Goal: Task Accomplishment & Management: Manage account settings

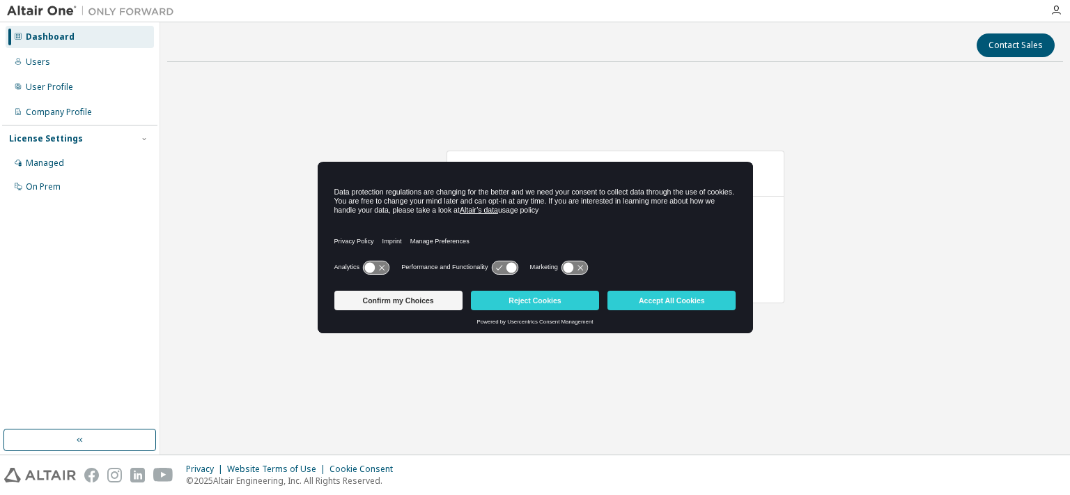
click at [390, 305] on button "Confirm my Choices" at bounding box center [398, 300] width 128 height 20
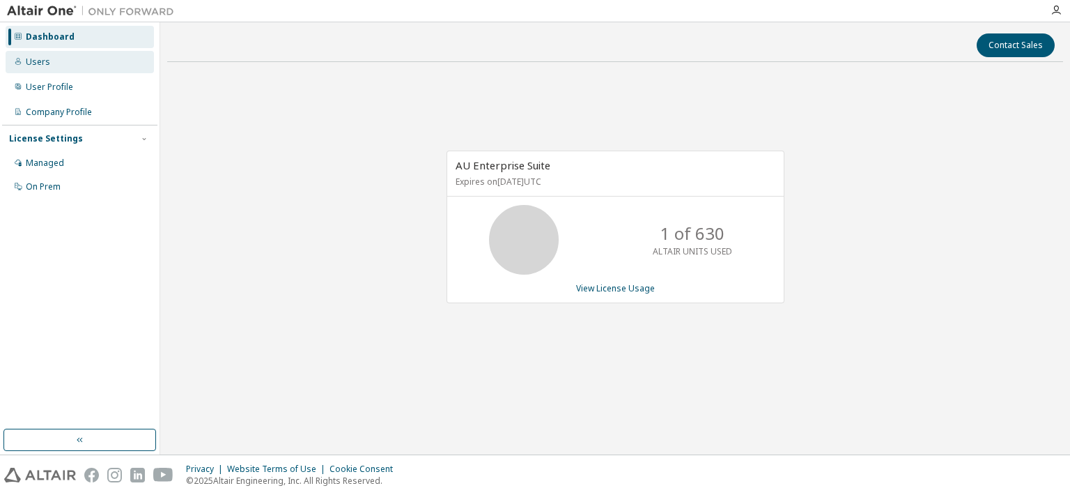
click at [81, 68] on div "Users" at bounding box center [80, 62] width 148 height 22
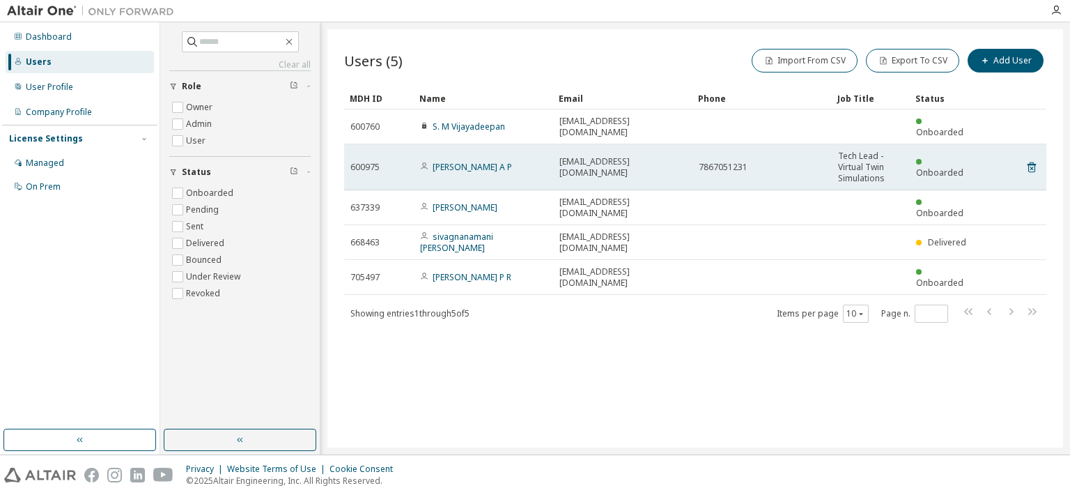
click at [703, 173] on td "7867051231" at bounding box center [761, 167] width 139 height 46
click at [493, 161] on link "[PERSON_NAME] A P" at bounding box center [472, 167] width 79 height 12
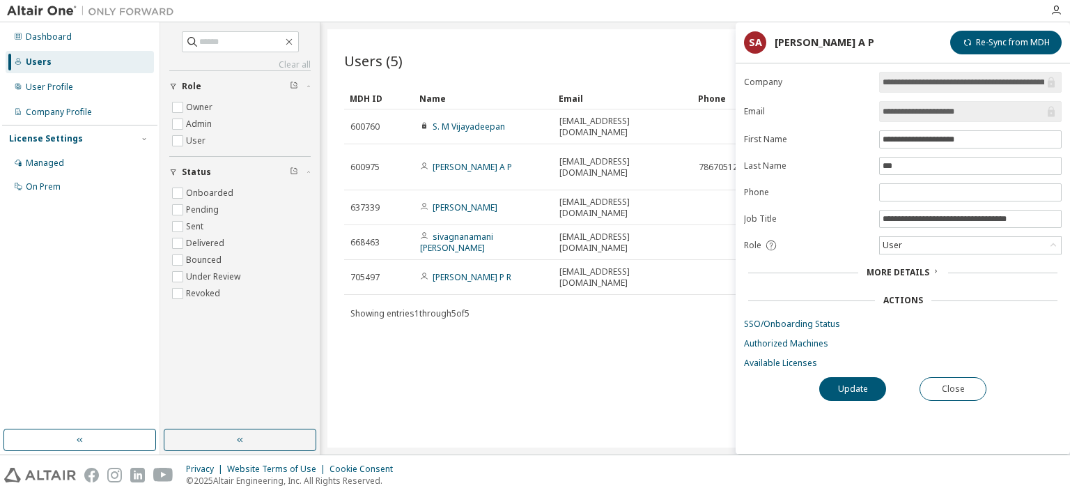
click at [417, 366] on div "Users (5) Import From CSV Export To CSV Add User Clear Load Save Save As Field …" at bounding box center [695, 238] width 736 height 418
click at [956, 396] on button "Close" at bounding box center [953, 389] width 67 height 24
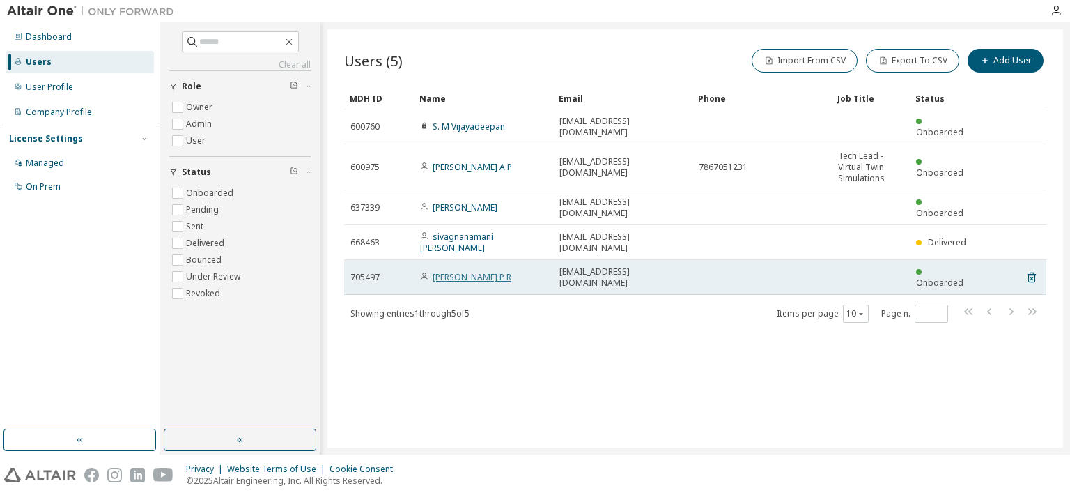
click at [451, 271] on link "Abijith P R" at bounding box center [472, 277] width 79 height 12
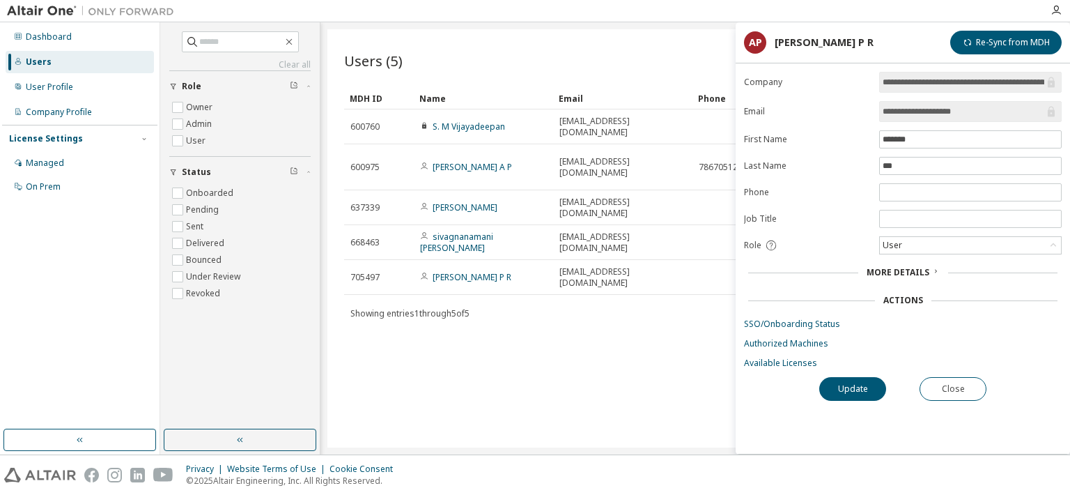
click at [637, 392] on div "Users (5) Import From CSV Export To CSV Add User Clear Load Save Save As Field …" at bounding box center [695, 238] width 736 height 418
click at [929, 382] on button "Close" at bounding box center [953, 389] width 67 height 24
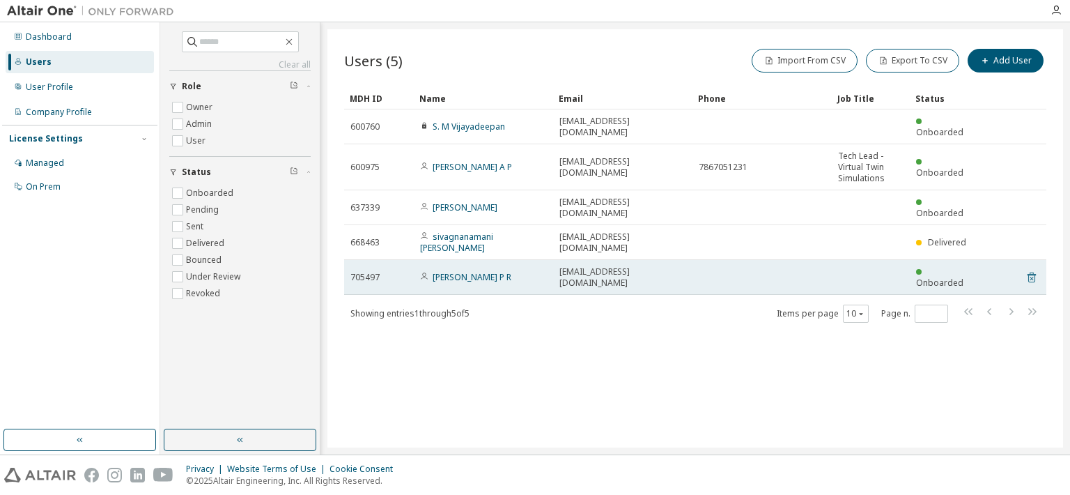
click at [1028, 272] on icon at bounding box center [1032, 277] width 8 height 10
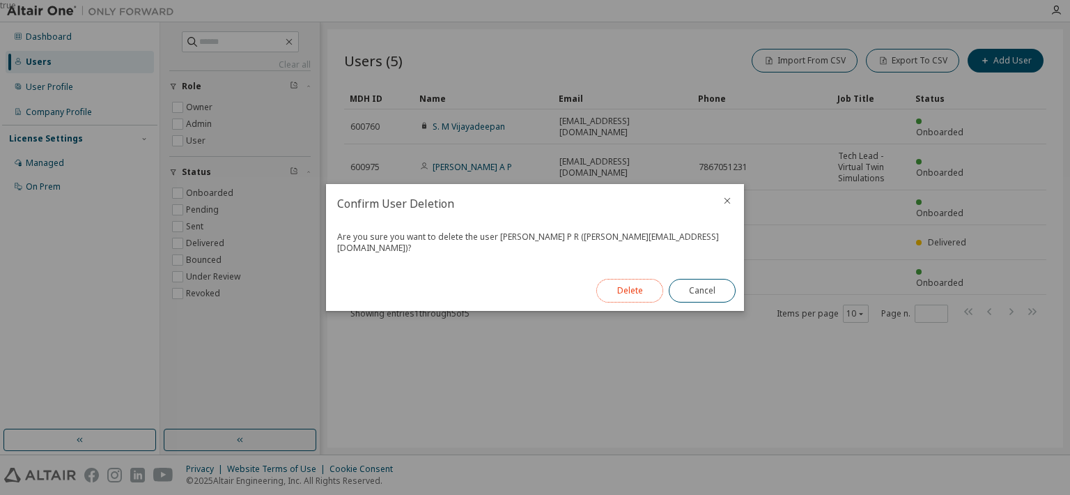
click at [642, 279] on button "Delete" at bounding box center [629, 291] width 67 height 24
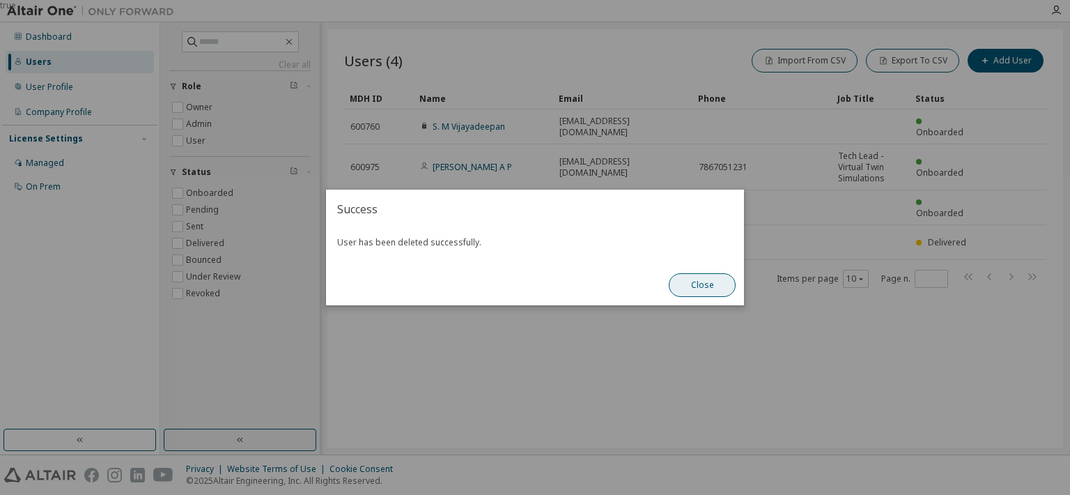
click at [706, 283] on button "Close" at bounding box center [702, 285] width 67 height 24
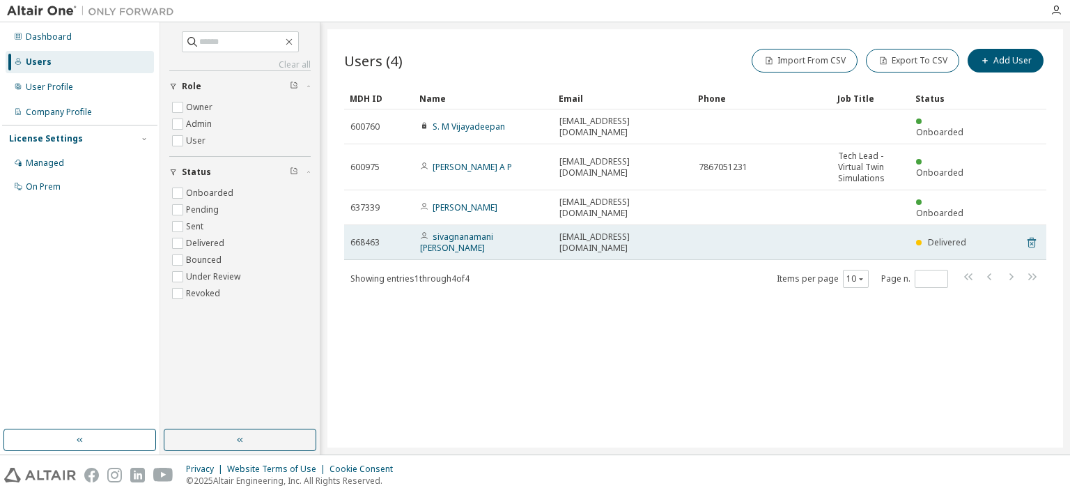
click at [1031, 234] on icon at bounding box center [1031, 242] width 13 height 17
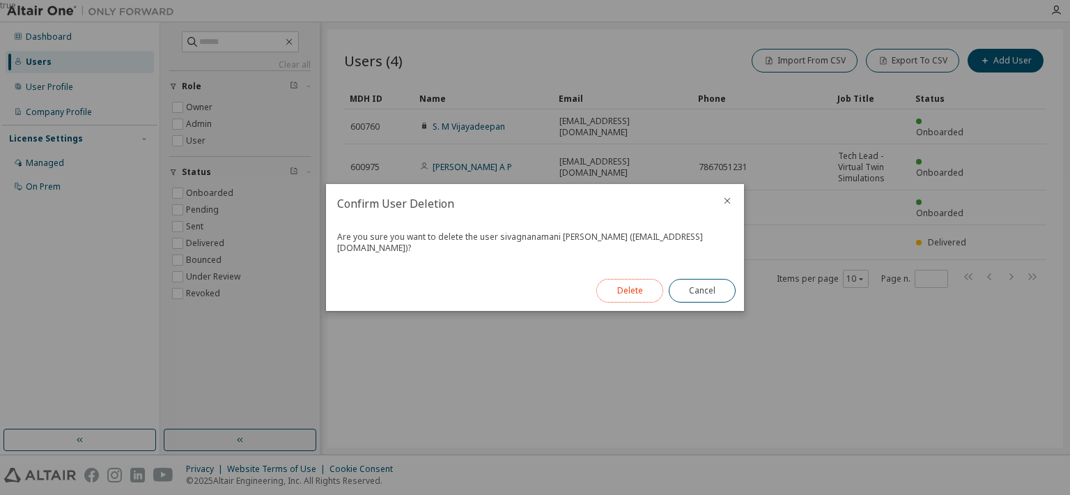
click at [647, 281] on button "Delete" at bounding box center [629, 291] width 67 height 24
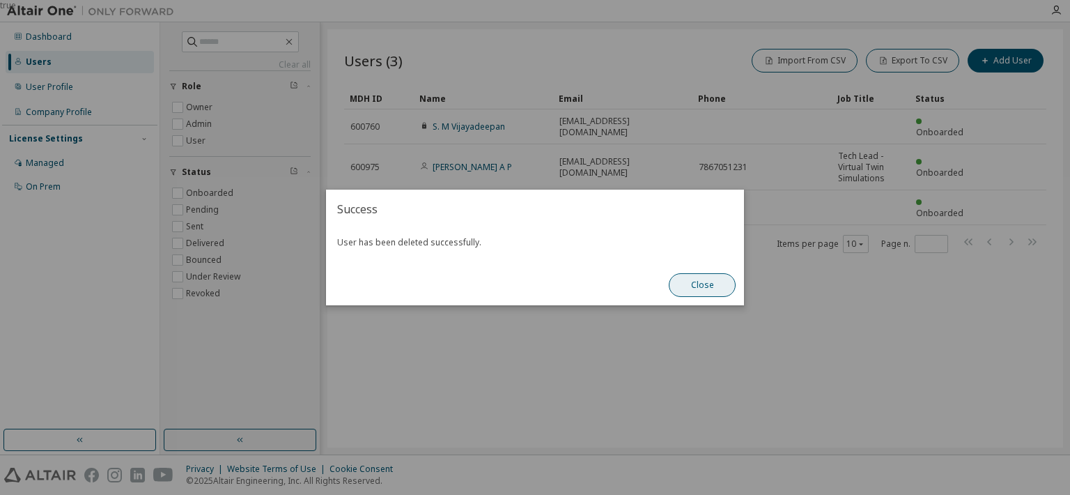
click at [698, 293] on button "Close" at bounding box center [702, 285] width 67 height 24
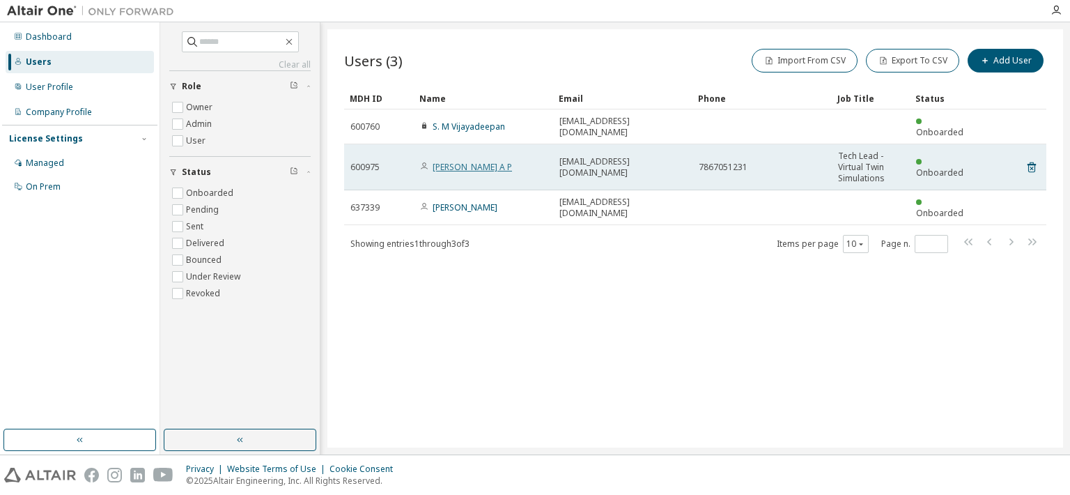
click at [504, 161] on link "[PERSON_NAME] A P" at bounding box center [472, 167] width 79 height 12
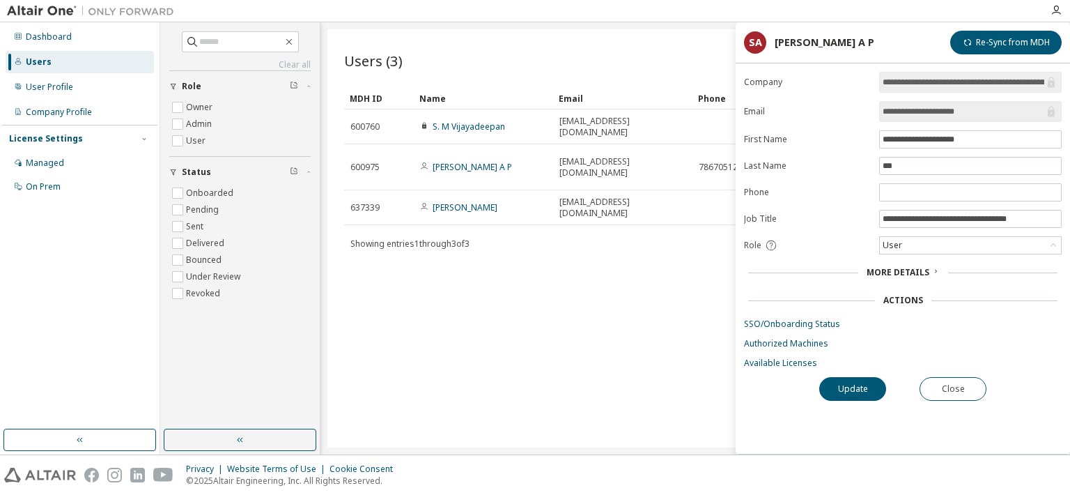
click at [900, 274] on span "More Details" at bounding box center [898, 272] width 63 height 12
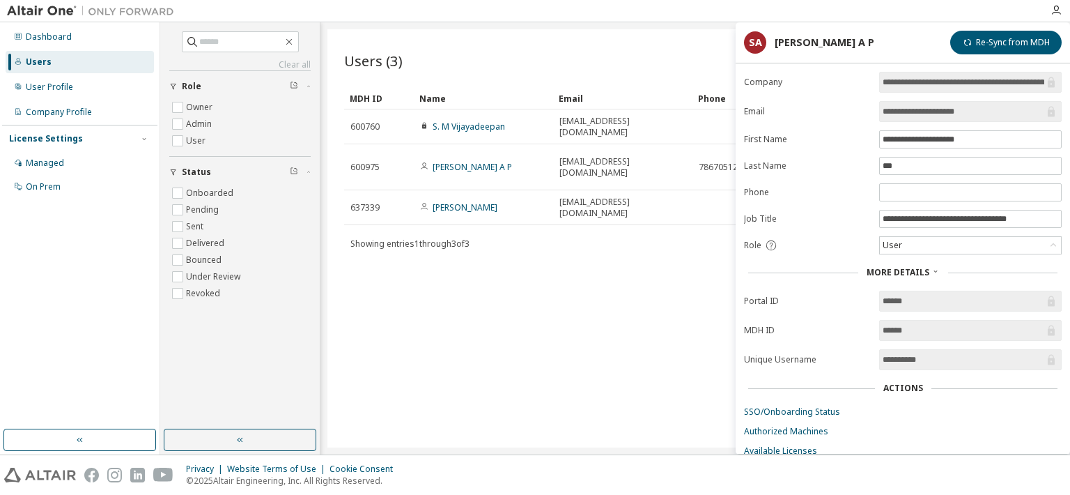
scroll to position [38, 0]
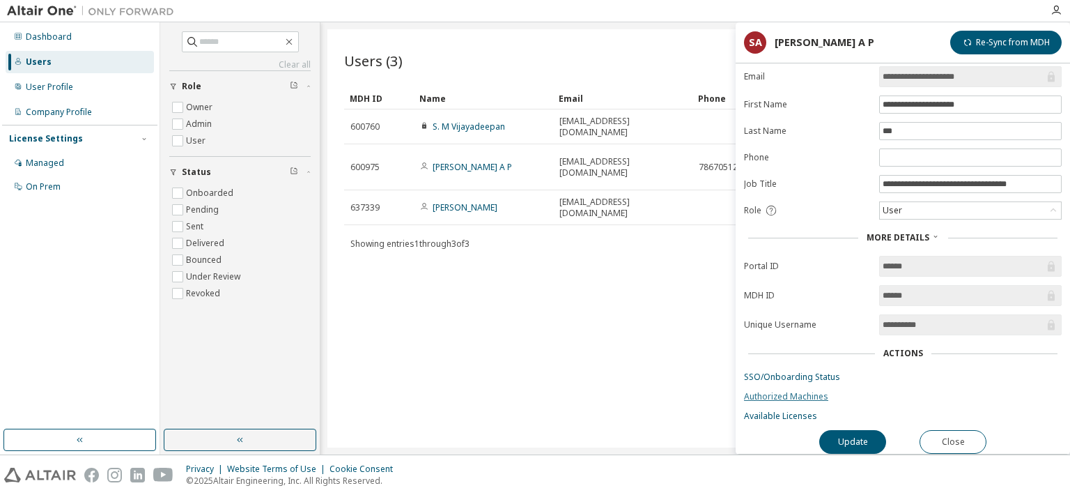
click at [779, 391] on link "Authorized Machines" at bounding box center [903, 396] width 318 height 11
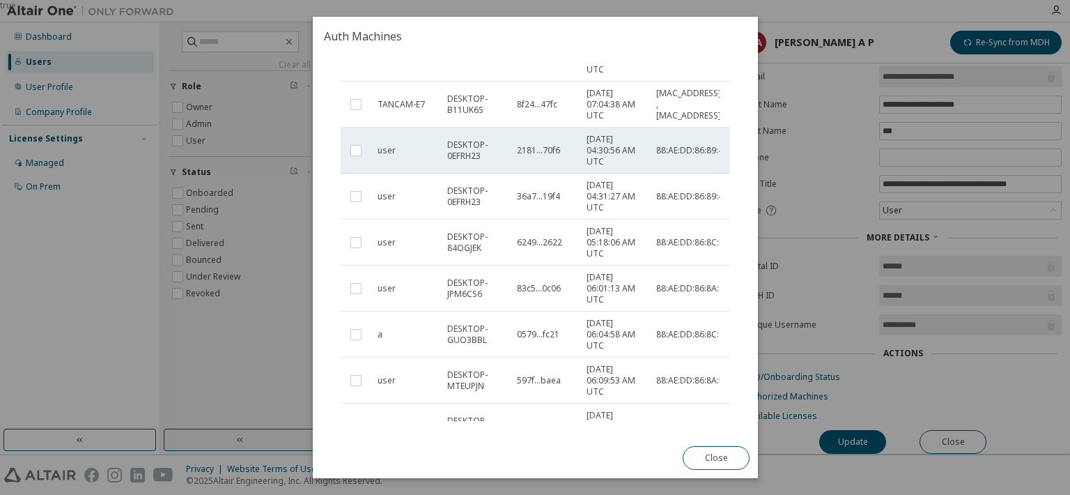
scroll to position [260, 0]
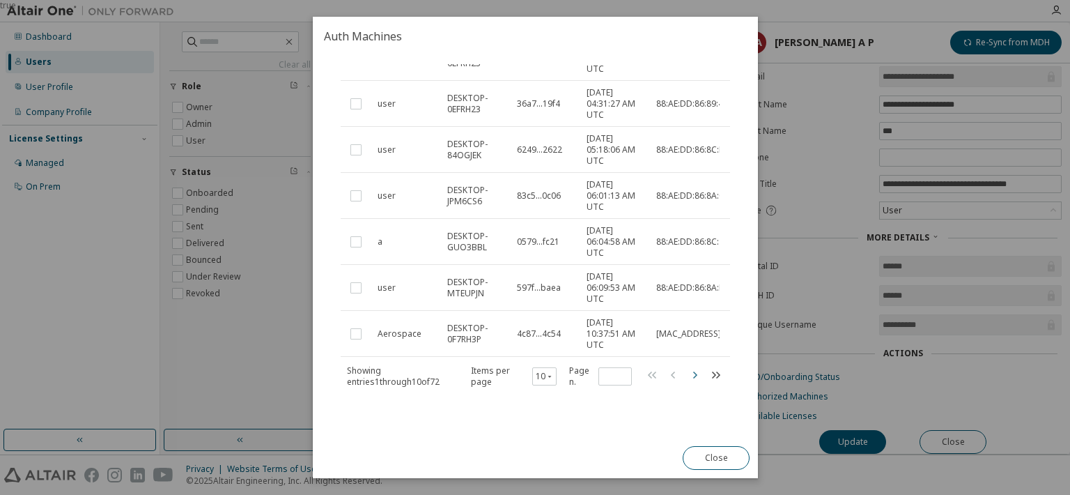
click at [692, 371] on icon "button" at bounding box center [694, 374] width 4 height 7
click at [686, 372] on icon "button" at bounding box center [694, 374] width 17 height 17
type input "*"
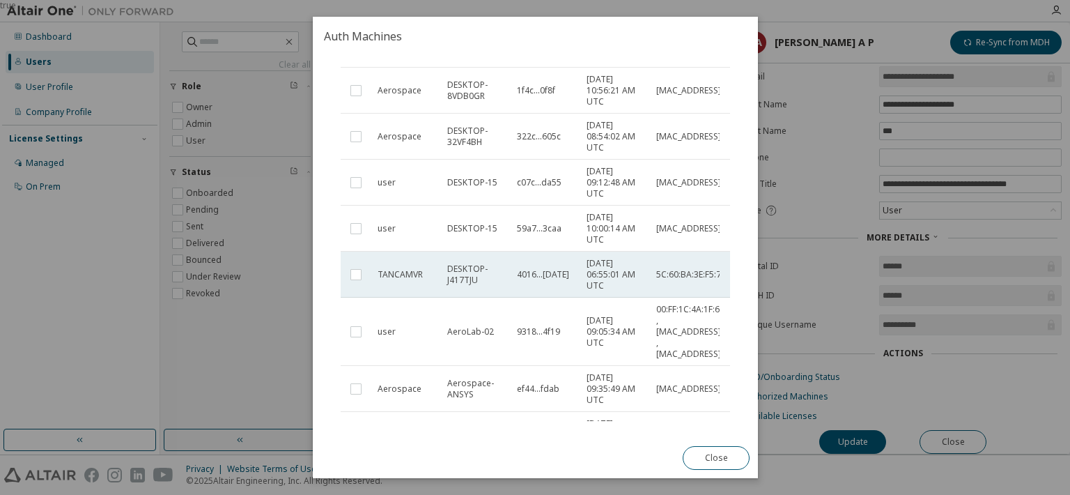
scroll to position [282, 0]
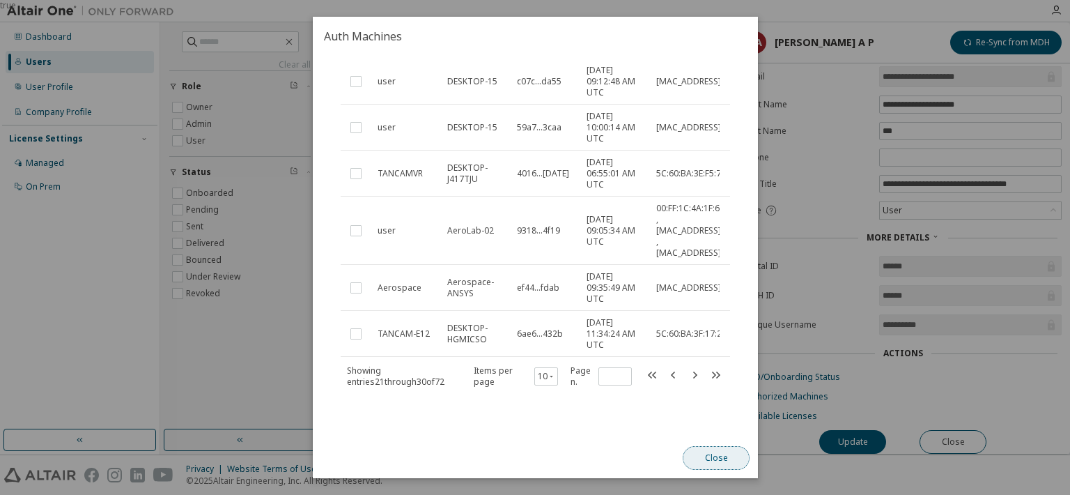
click at [725, 447] on button "Close" at bounding box center [716, 458] width 67 height 24
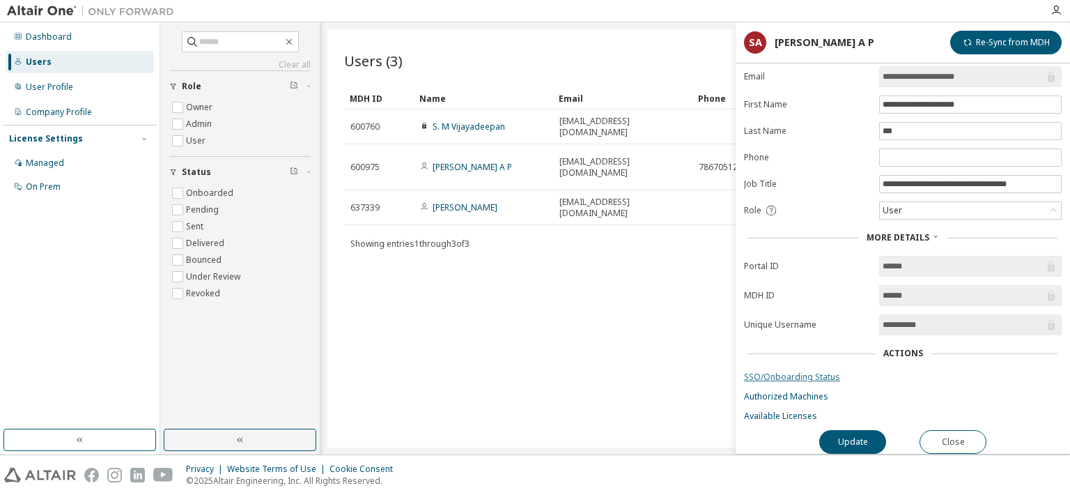
click at [764, 372] on link "SSO/Onboarding Status" at bounding box center [903, 376] width 318 height 11
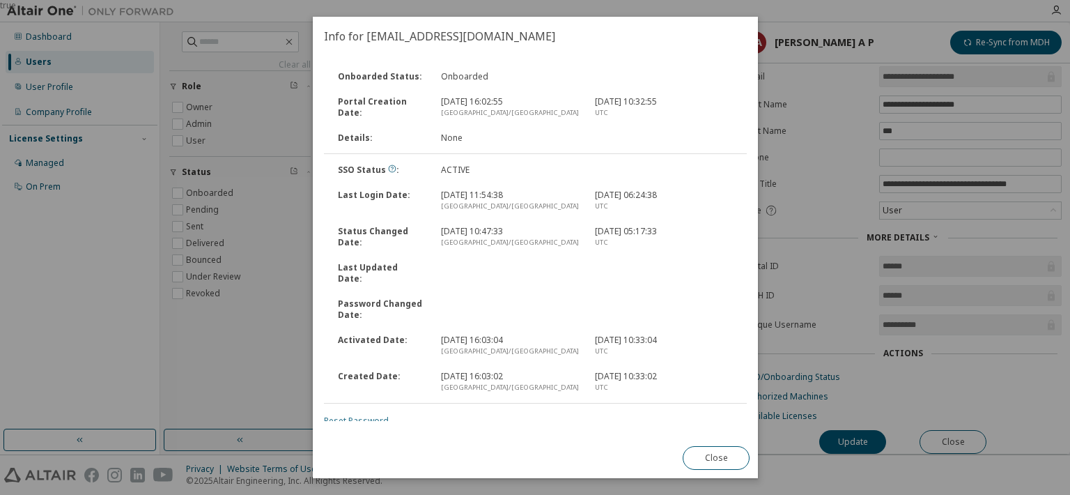
click at [346, 414] on link "Reset Password" at bounding box center [356, 420] width 65 height 12
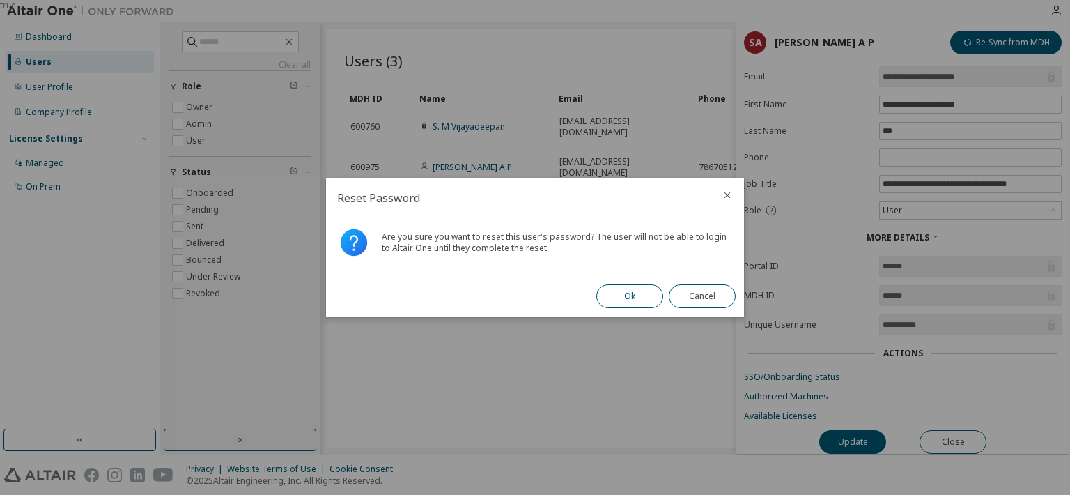
click at [624, 296] on button "Ok" at bounding box center [629, 296] width 67 height 24
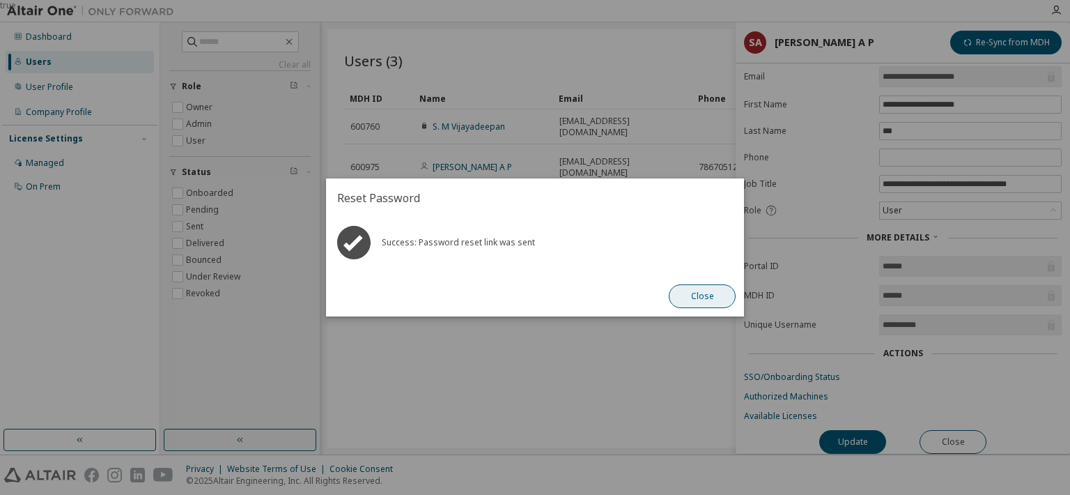
click at [704, 299] on button "Close" at bounding box center [702, 296] width 67 height 24
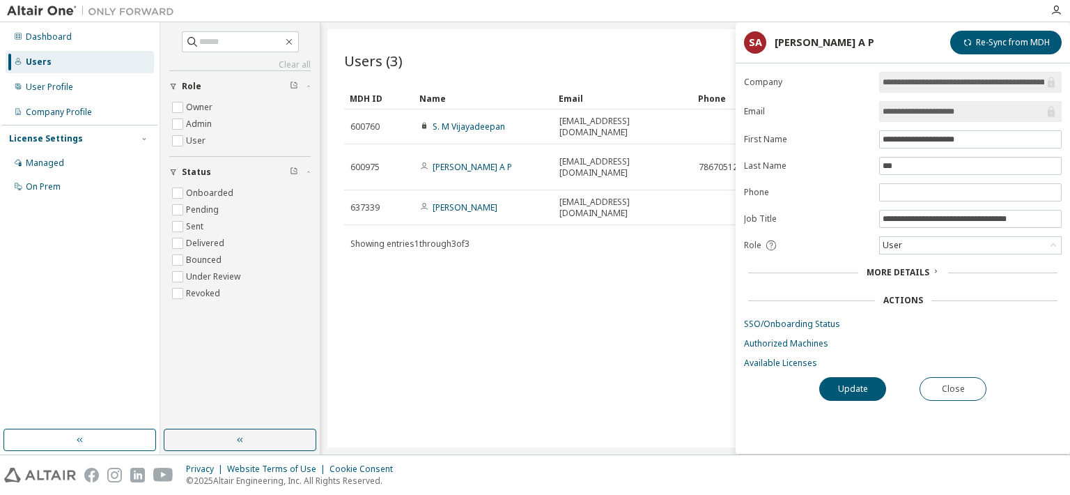
click at [559, 242] on div "Users (3) Import From CSV Export To CSV Add User Clear Load Save Save As Field …" at bounding box center [695, 238] width 736 height 418
click at [923, 379] on button "Close" at bounding box center [953, 389] width 67 height 24
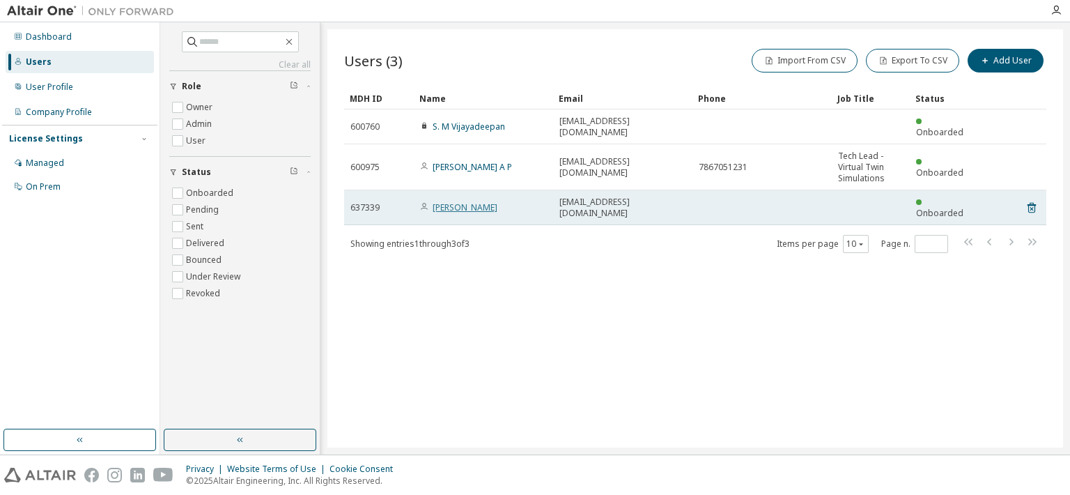
click at [482, 201] on link "[PERSON_NAME]" at bounding box center [465, 207] width 65 height 12
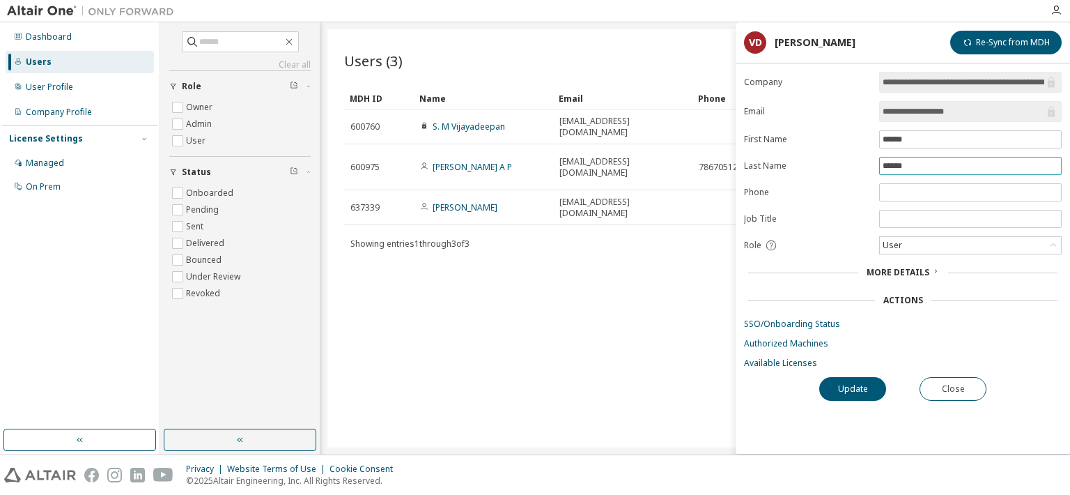
click at [922, 160] on input "******" at bounding box center [971, 165] width 176 height 11
type input "******"
click at [884, 266] on span "More Details" at bounding box center [898, 272] width 63 height 12
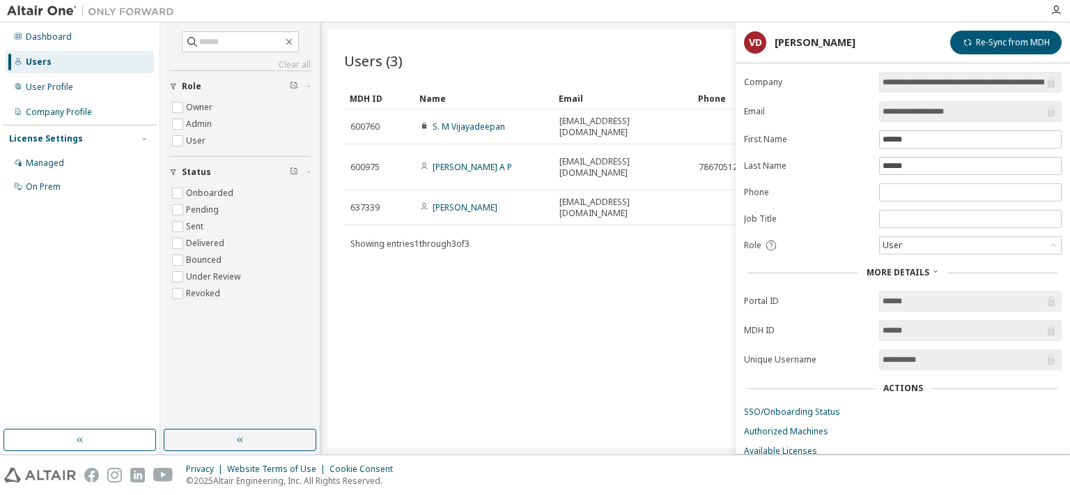
click at [914, 267] on span "More Details" at bounding box center [898, 272] width 63 height 12
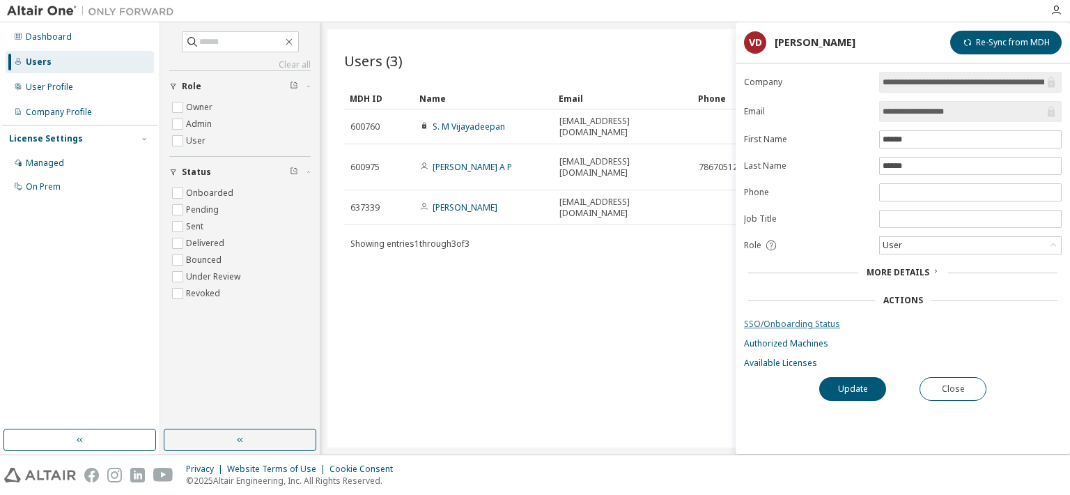
click at [773, 318] on link "SSO/Onboarding Status" at bounding box center [903, 323] width 318 height 11
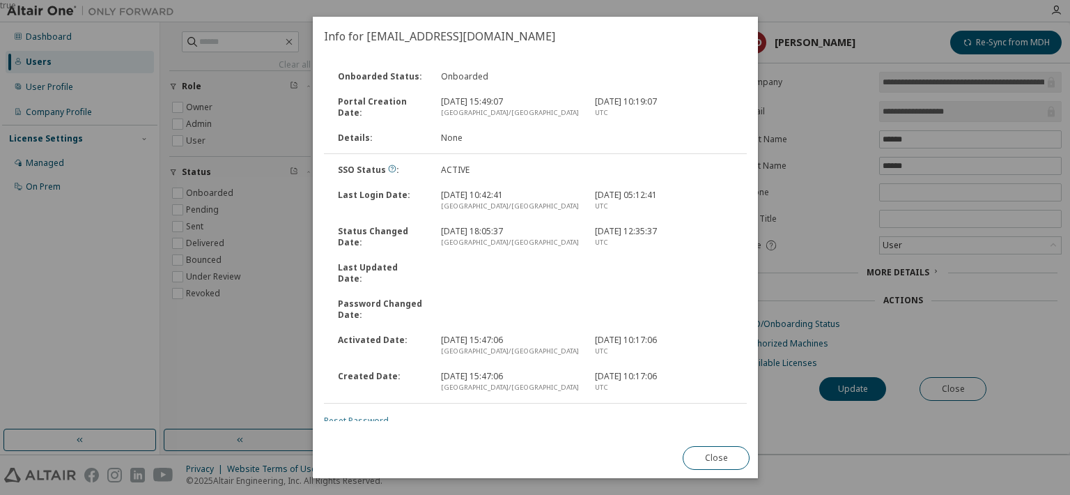
click at [360, 414] on link "Reset Password" at bounding box center [356, 420] width 65 height 12
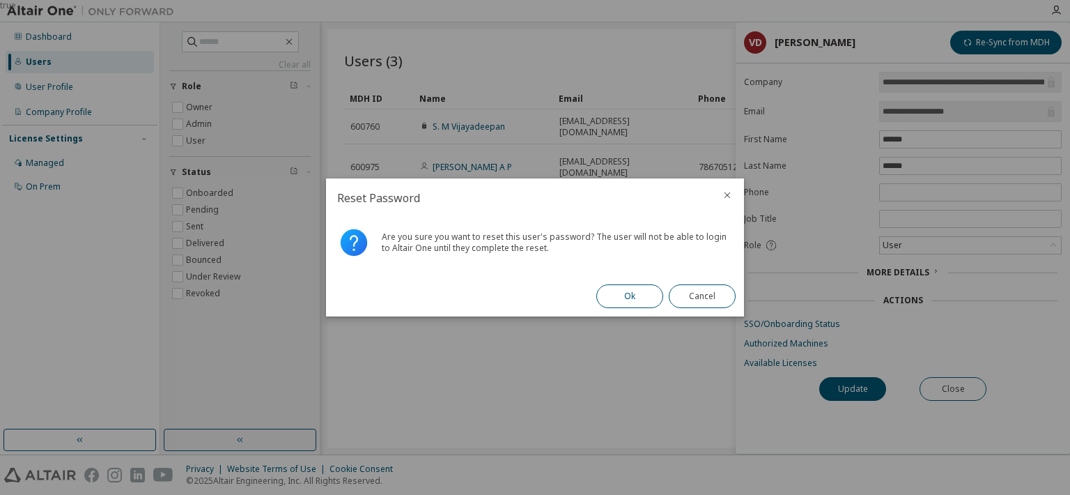
click at [634, 307] on button "Ok" at bounding box center [629, 296] width 67 height 24
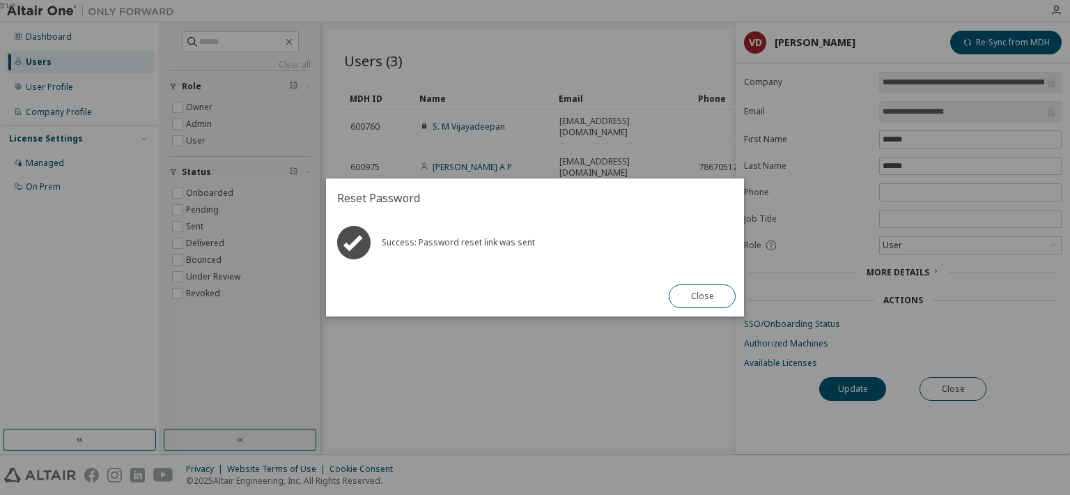
click at [704, 308] on div "Close" at bounding box center [702, 296] width 84 height 40
click at [691, 297] on button "Close" at bounding box center [702, 296] width 67 height 24
